Goal: Transaction & Acquisition: Purchase product/service

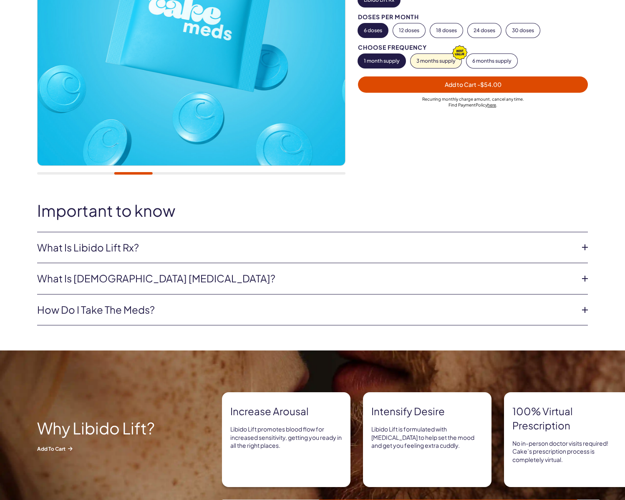
click at [136, 239] on li "What is Libido Lift Rx? Libido Lift Rx is a compounded medication* with L-Citru…" at bounding box center [312, 247] width 551 height 31
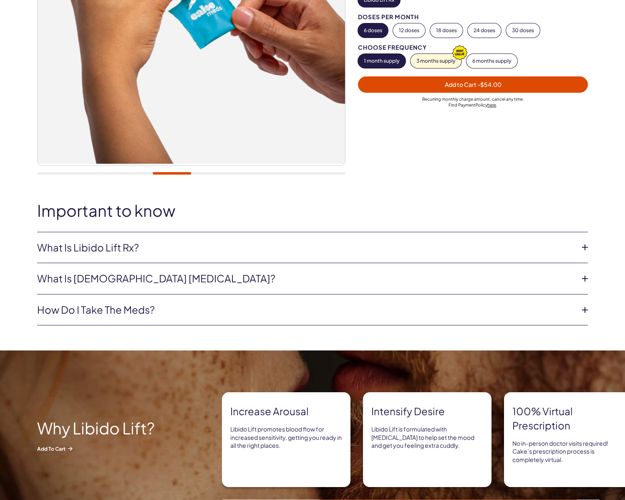
click at [135, 250] on link "What is Libido Lift Rx?" at bounding box center [306, 247] width 538 height 14
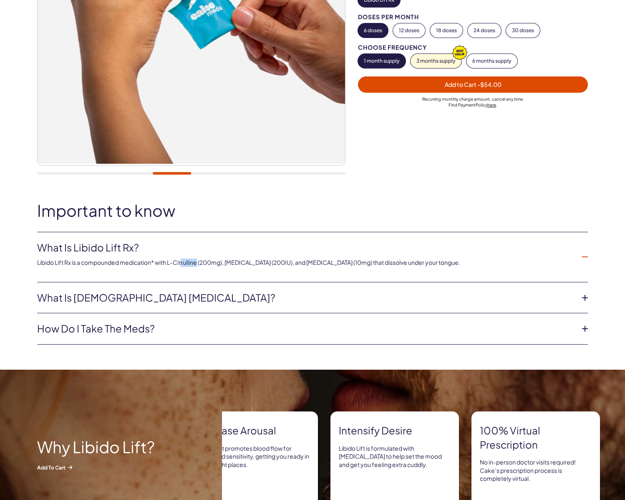
drag, startPoint x: 185, startPoint y: 264, endPoint x: 201, endPoint y: 263, distance: 15.5
click at [201, 263] on p "Libido Lift Rx is a compounded medication* with L-Citrulline (200mg), Oxytocin …" at bounding box center [306, 262] width 538 height 8
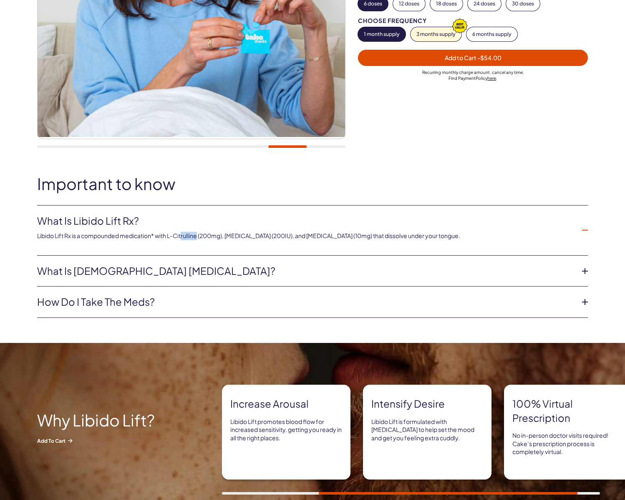
scroll to position [250, 0]
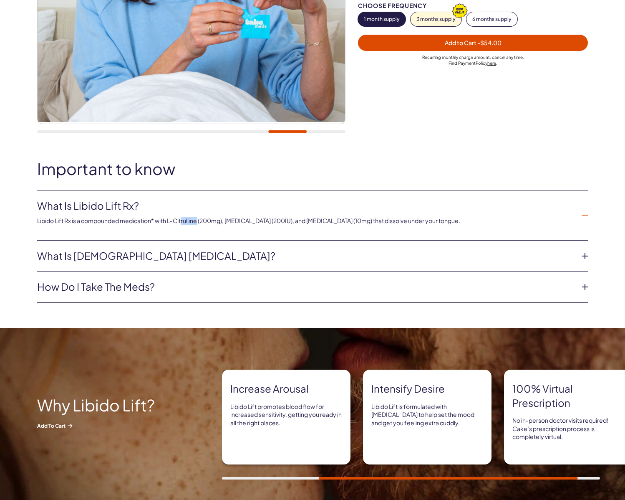
click at [252, 254] on link "What is female sexual dysfunction?" at bounding box center [306, 256] width 538 height 14
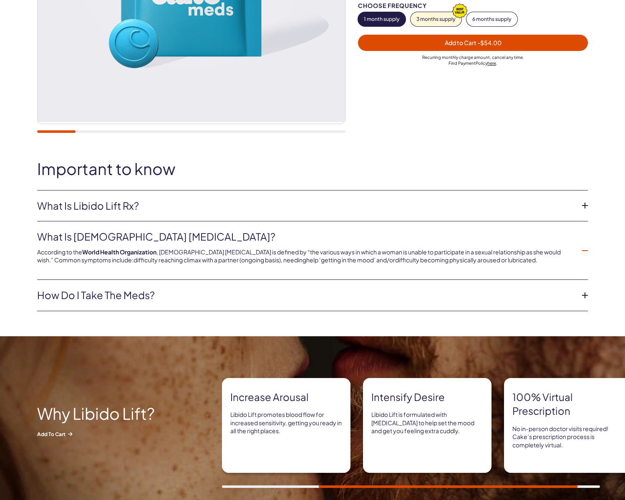
click at [103, 296] on link "How do I take the meds?" at bounding box center [306, 295] width 538 height 14
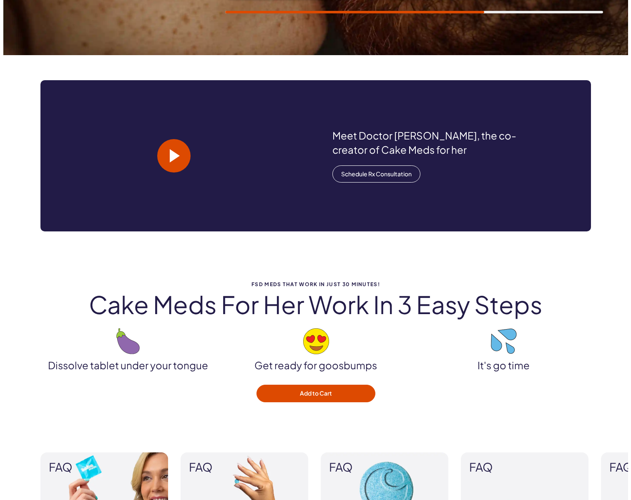
scroll to position [793, 0]
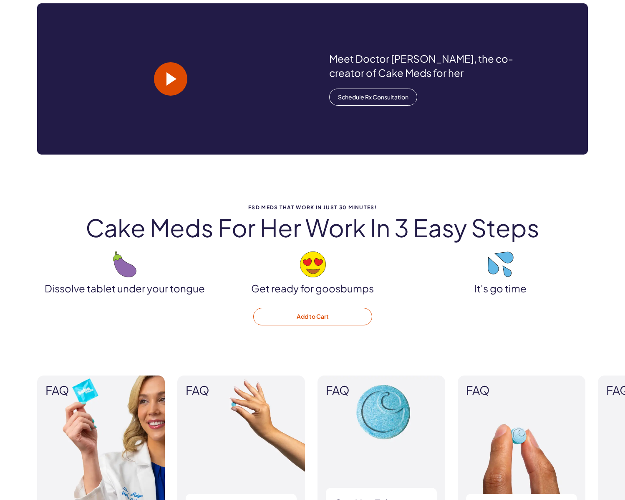
click at [321, 321] on button "Add to Cart" at bounding box center [312, 317] width 119 height 18
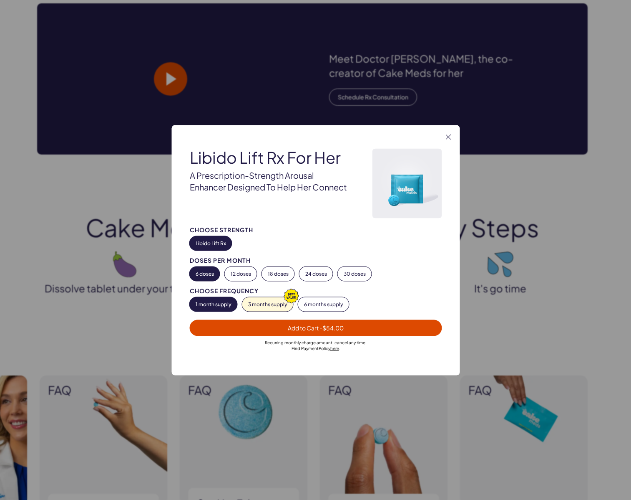
click at [325, 323] on span "- $54.00" at bounding box center [332, 327] width 24 height 8
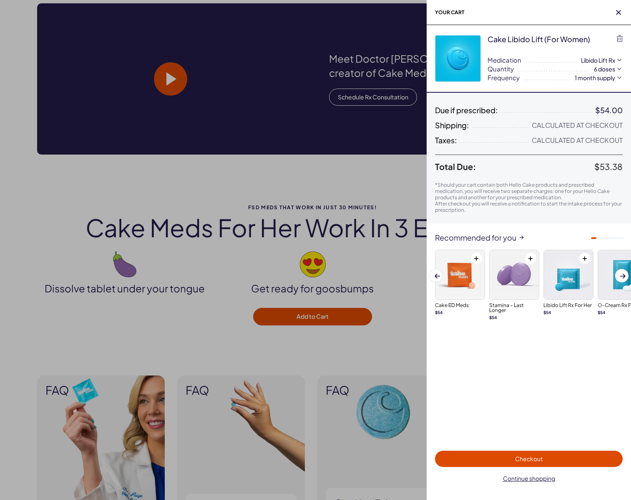
scroll to position [0, 0]
click at [487, 459] on span "Checkout" at bounding box center [529, 459] width 178 height 10
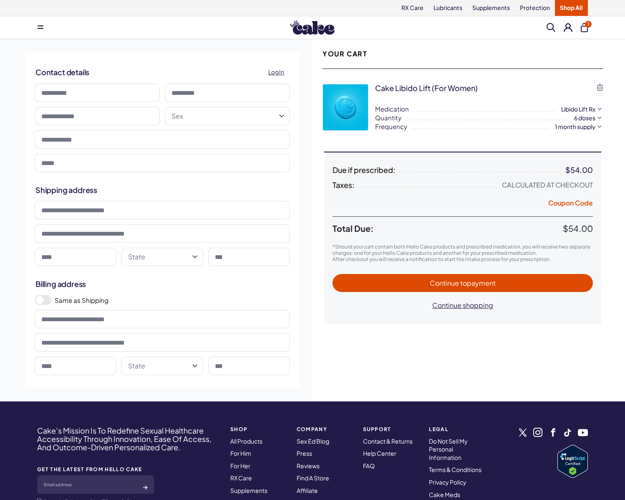
drag, startPoint x: 479, startPoint y: 369, endPoint x: 471, endPoint y: 370, distance: 8.4
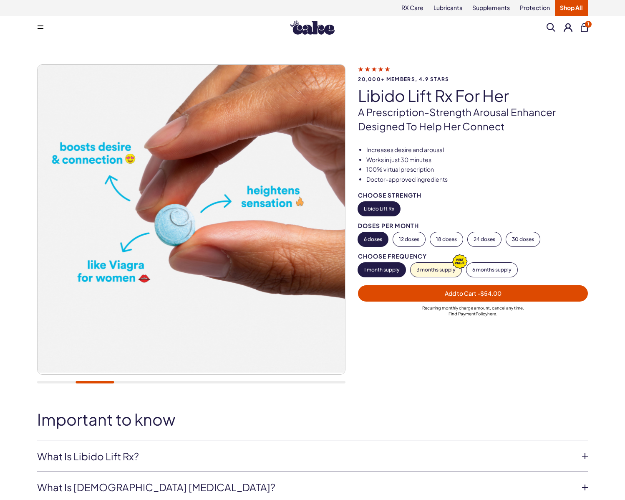
drag, startPoint x: 529, startPoint y: 362, endPoint x: 474, endPoint y: 368, distance: 55.4
click at [474, 368] on div at bounding box center [479, 368] width 242 height 45
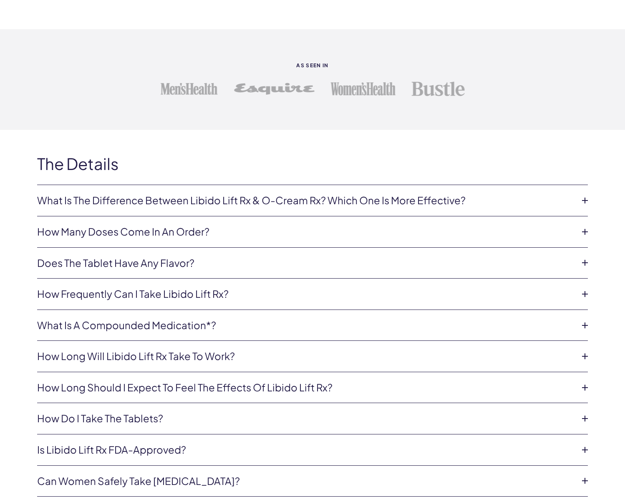
scroll to position [1669, 0]
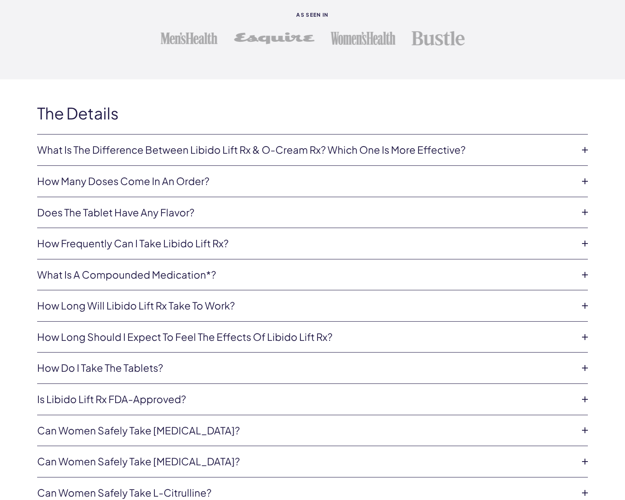
click at [76, 240] on link "How frequently can I take Libido Lift Rx?" at bounding box center [306, 243] width 538 height 14
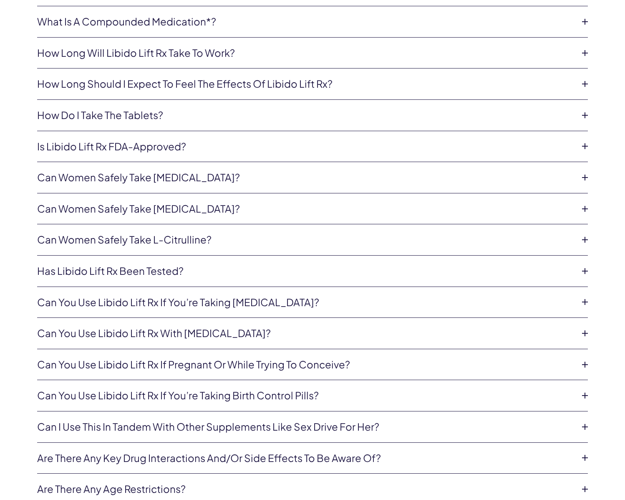
scroll to position [2003, 0]
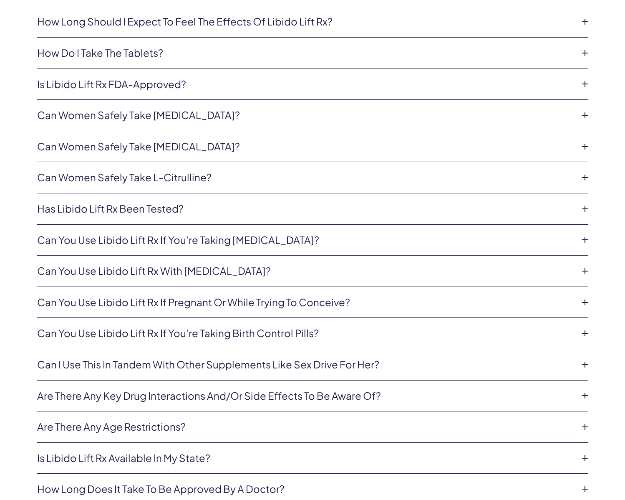
click at [77, 271] on link "Can you use Libido Lift Rx with antidepressants?" at bounding box center [306, 271] width 538 height 14
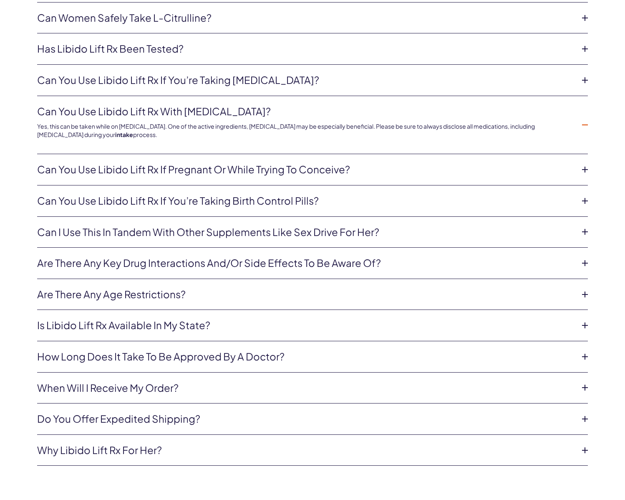
scroll to position [2151, 0]
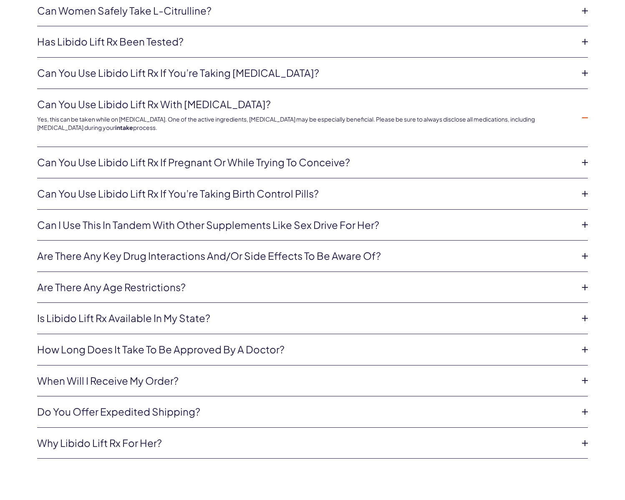
click at [98, 342] on link "How long does it take to be approved by a doctor?" at bounding box center [306, 349] width 538 height 14
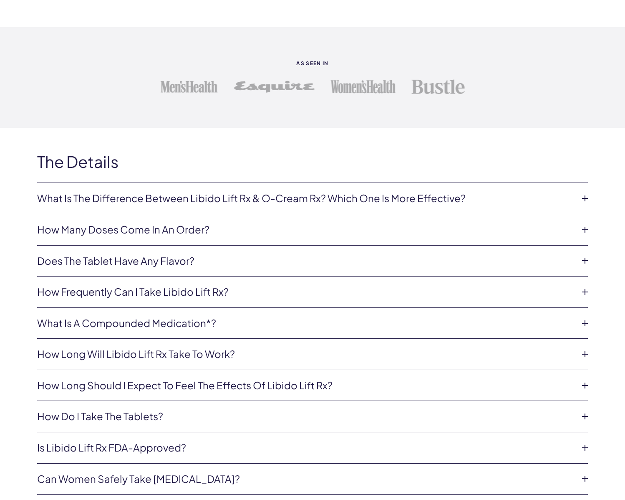
scroll to position [1669, 0]
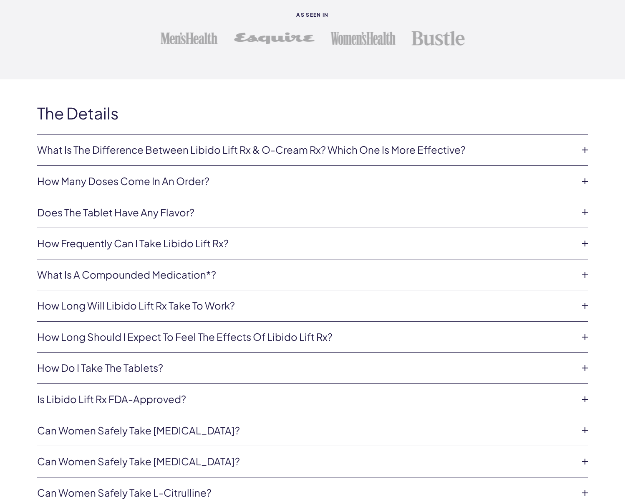
click at [144, 431] on link "Can women safely take Tadalafil?" at bounding box center [306, 430] width 538 height 14
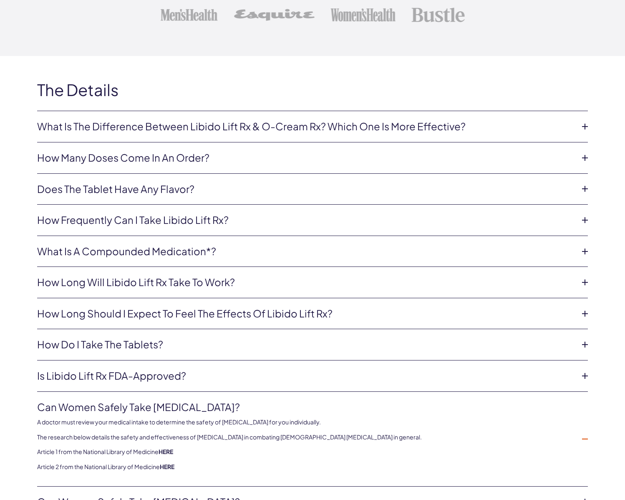
scroll to position [1711, 0]
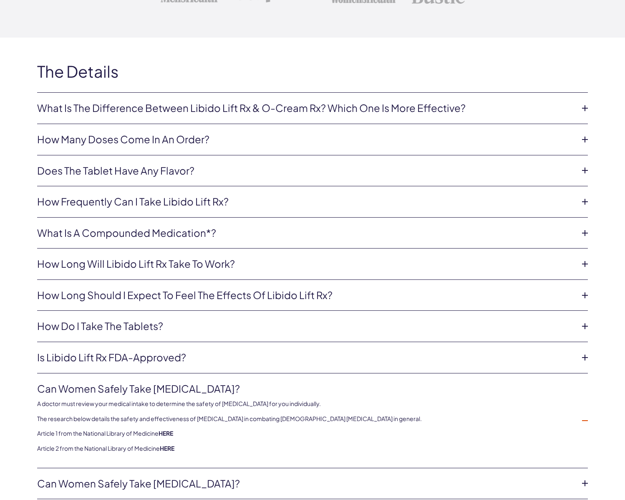
click at [236, 404] on p "A doctor must review your medical intake to determine the safety of Tadalafil f…" at bounding box center [306, 403] width 538 height 8
copy p "Tadalafil"
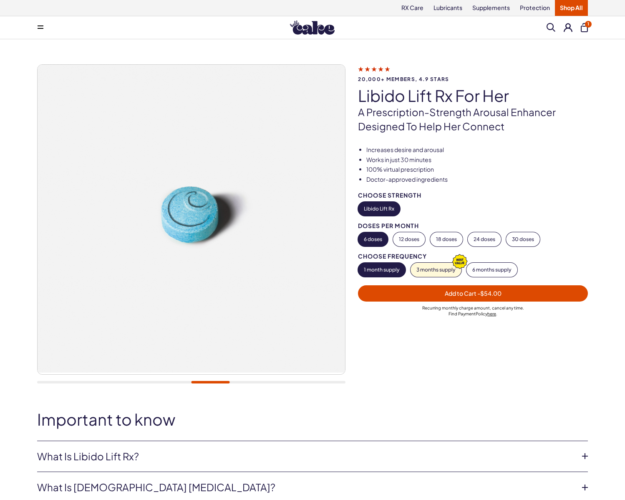
click at [584, 26] on button "1" at bounding box center [584, 27] width 7 height 9
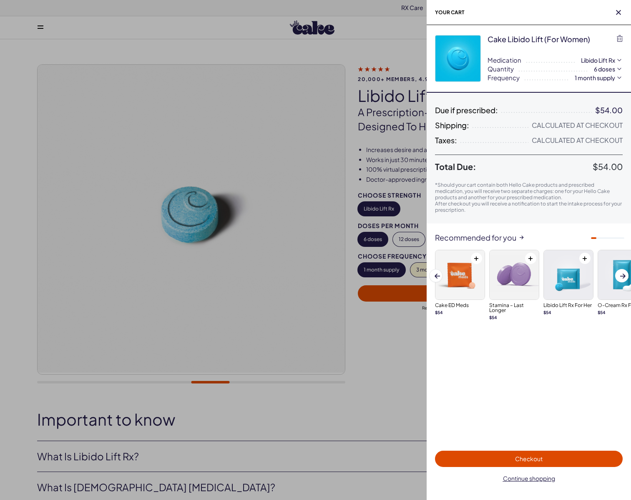
click at [563, 38] on div "Cake Libido Lift (for Women)" at bounding box center [539, 39] width 103 height 10
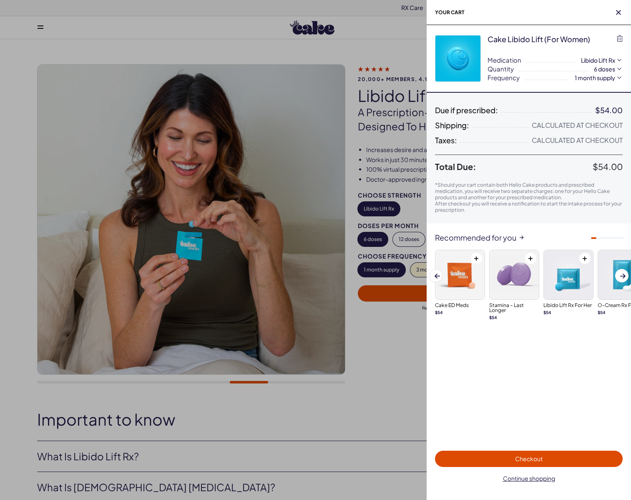
click at [620, 6] on h2 "Your cart" at bounding box center [529, 12] width 204 height 25
click at [619, 12] on icon "button" at bounding box center [618, 12] width 5 height 5
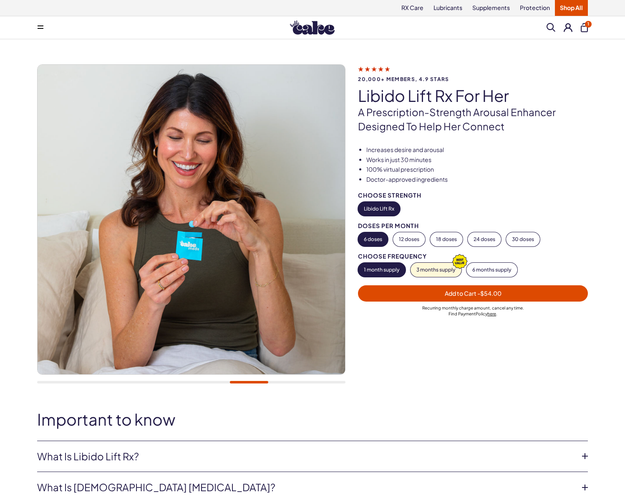
click at [381, 69] on icon at bounding box center [374, 68] width 32 height 9
drag, startPoint x: 402, startPoint y: 84, endPoint x: 377, endPoint y: 96, distance: 28.0
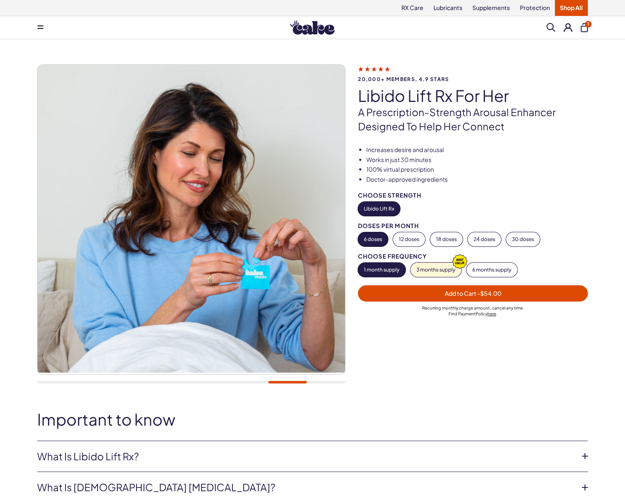
drag, startPoint x: 397, startPoint y: 100, endPoint x: 384, endPoint y: 97, distance: 12.9
drag, startPoint x: 391, startPoint y: 97, endPoint x: 387, endPoint y: 98, distance: 4.6
drag, startPoint x: 299, startPoint y: 22, endPoint x: 359, endPoint y: 12, distance: 60.4
